Goal: Use online tool/utility: Utilize a website feature to perform a specific function

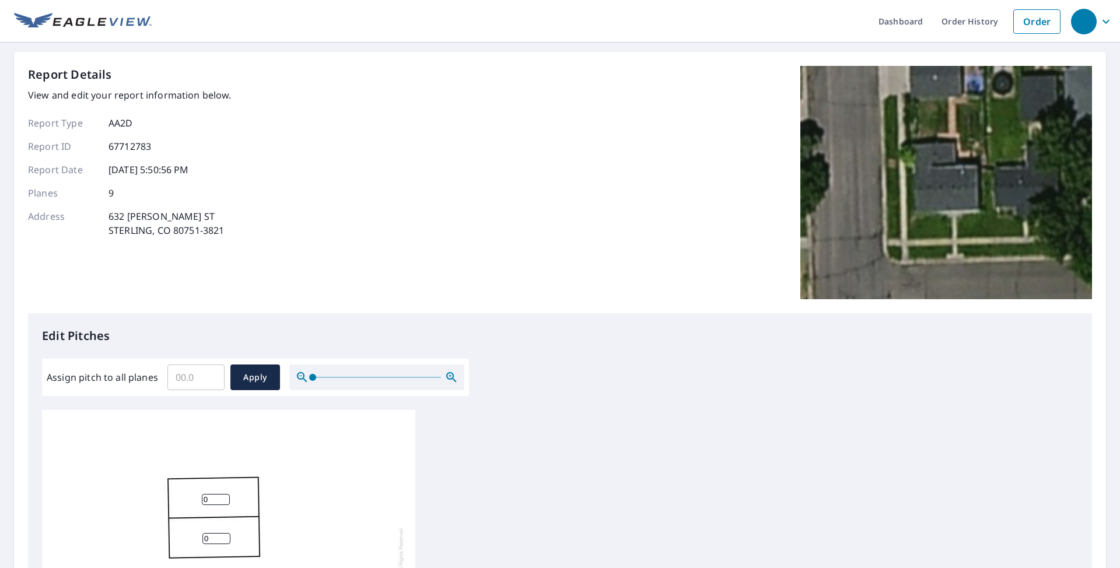
click at [202, 373] on input "Assign pitch to all planes" at bounding box center [195, 377] width 57 height 33
type input "4"
click at [266, 376] on span "Apply" at bounding box center [255, 377] width 31 height 15
type input "4"
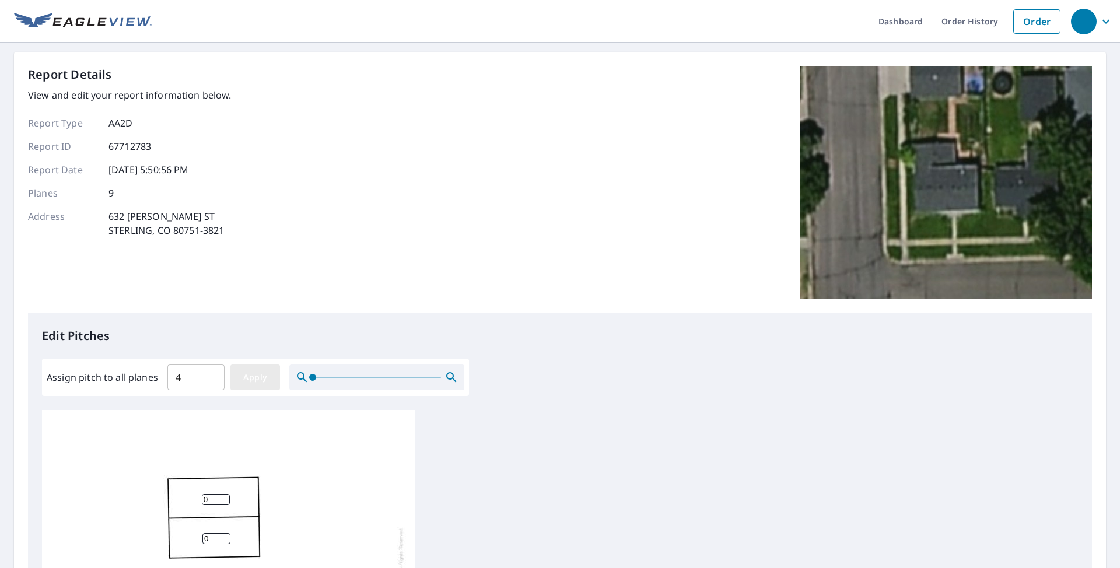
type input "4"
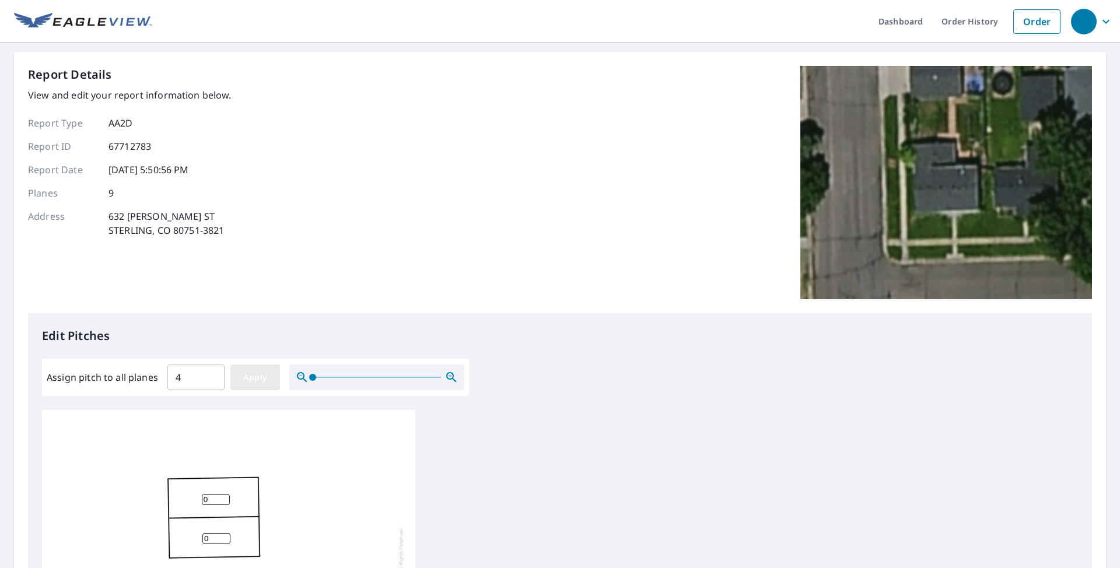
type input "4"
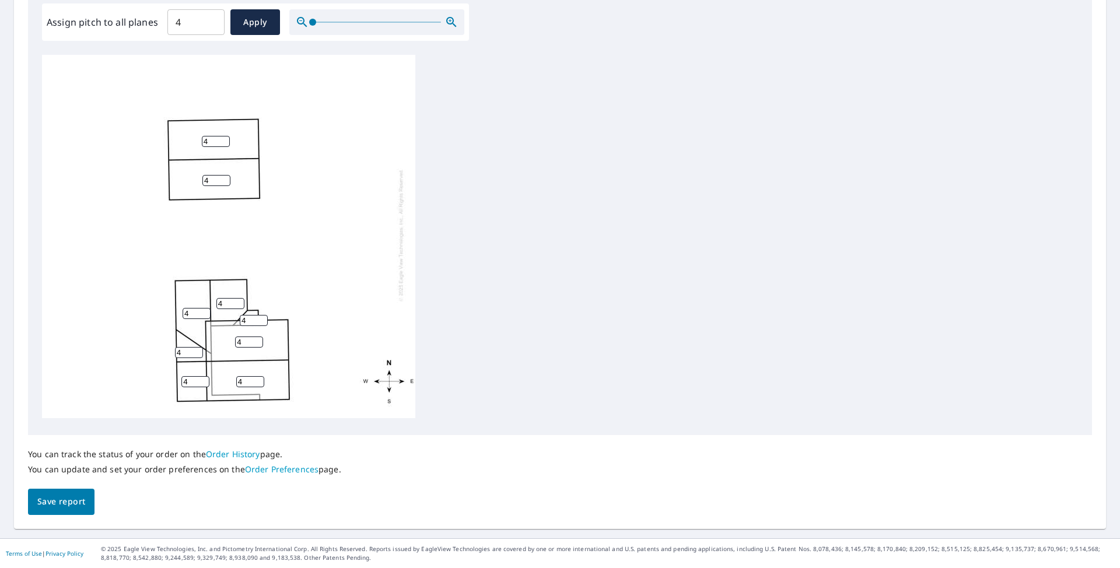
click at [74, 494] on button "Save report" at bounding box center [61, 502] width 66 height 26
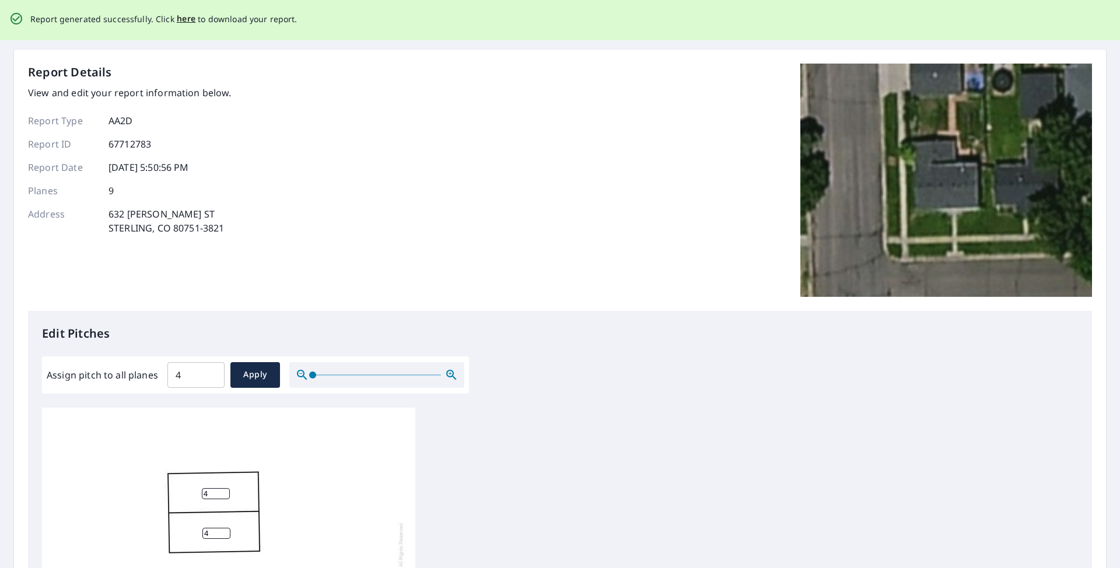
scroll to position [0, 0]
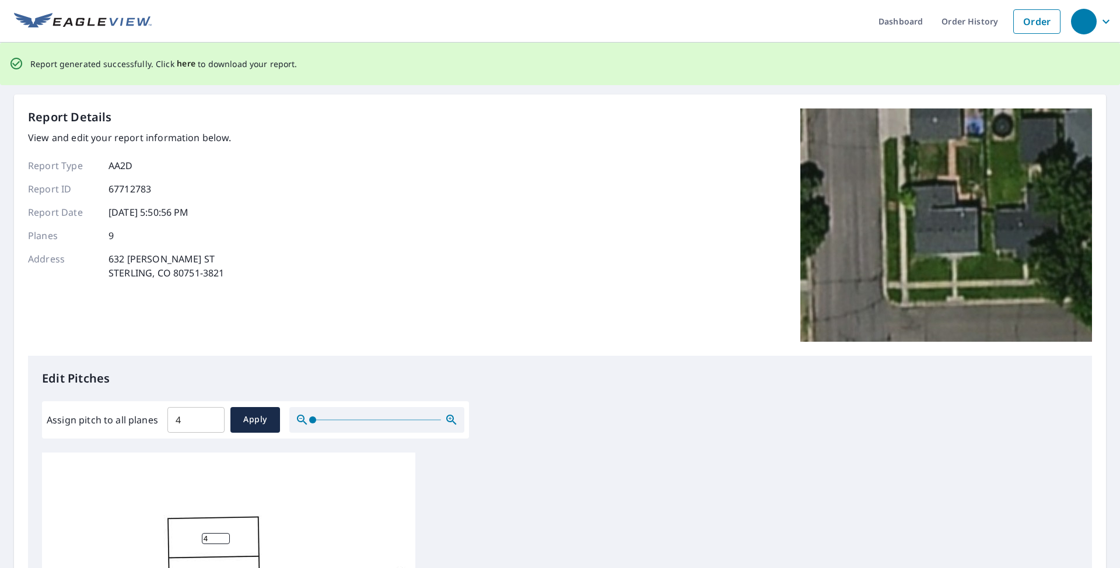
click at [182, 64] on span "here" at bounding box center [186, 64] width 19 height 15
